Goal: Go to known website: Access a specific website the user already knows

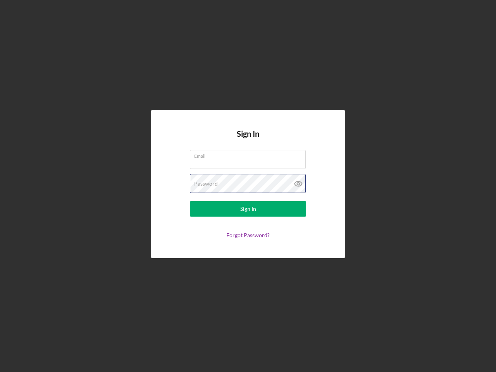
click at [248, 186] on div "Password" at bounding box center [248, 183] width 116 height 19
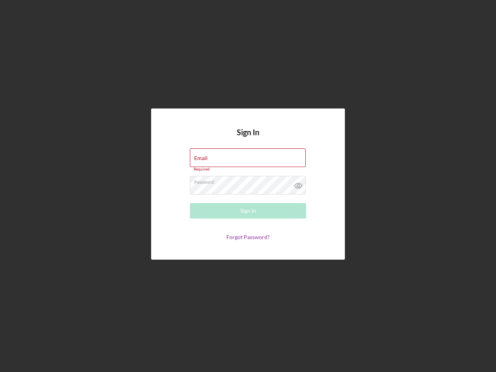
click at [298, 184] on icon at bounding box center [298, 185] width 19 height 19
